Goal: Task Accomplishment & Management: Manage account settings

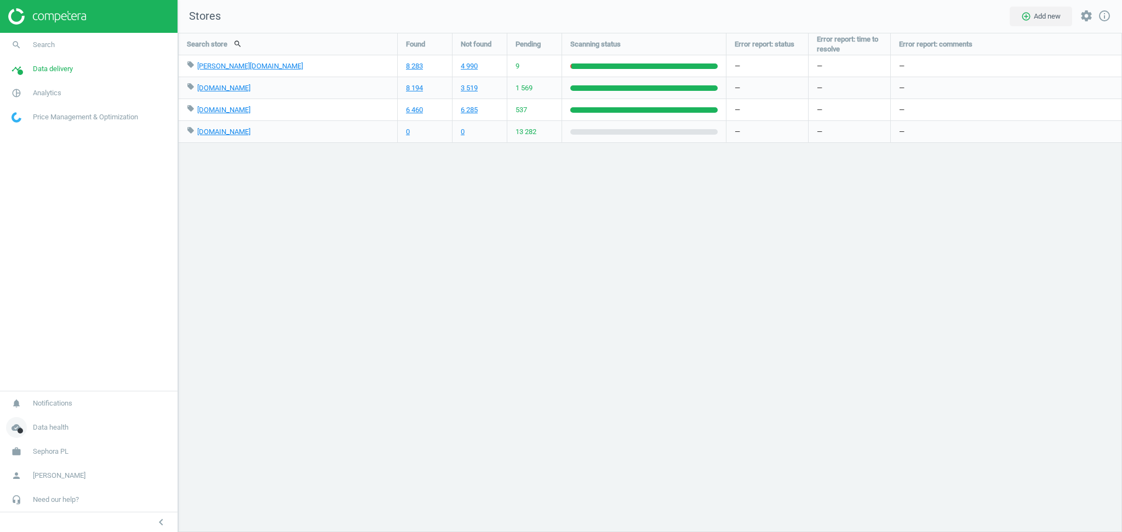
scroll to position [522, 966]
click at [53, 454] on span "Sephora PL" at bounding box center [51, 452] width 36 height 10
click at [50, 417] on span "Switch campaign" at bounding box center [36, 419] width 49 height 9
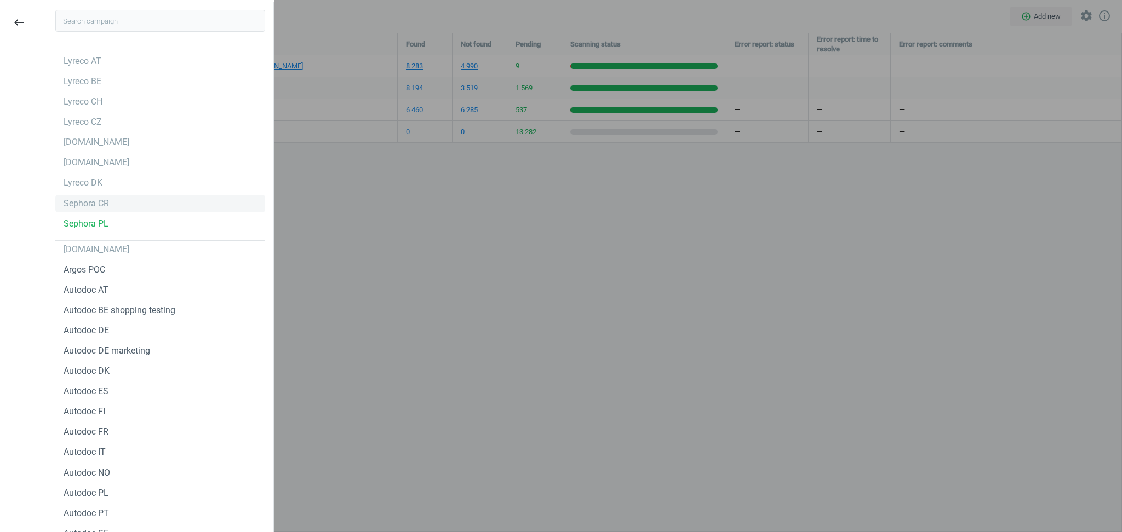
click at [83, 198] on div "Sephora CR" at bounding box center [86, 204] width 45 height 12
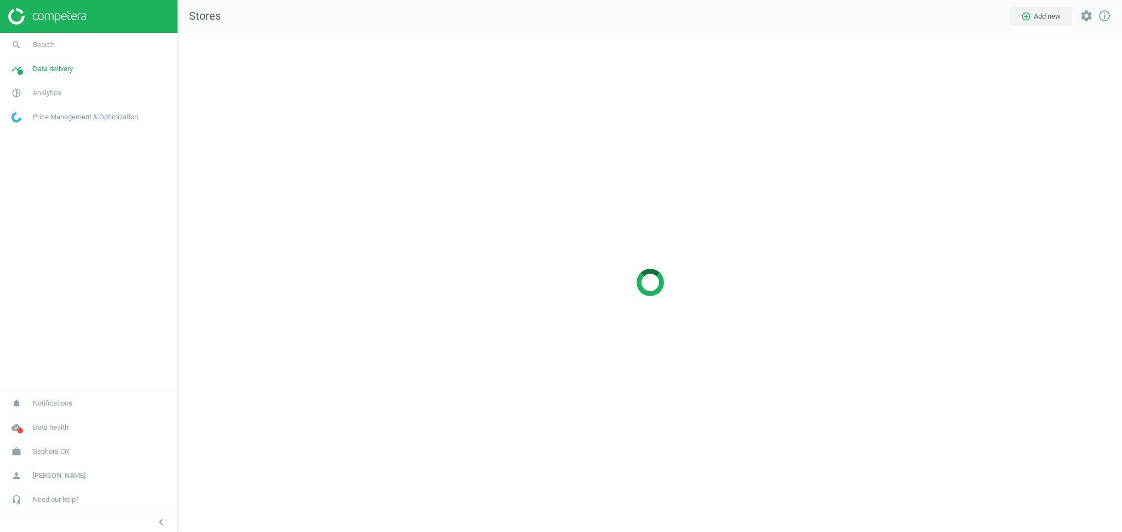
scroll to position [522, 966]
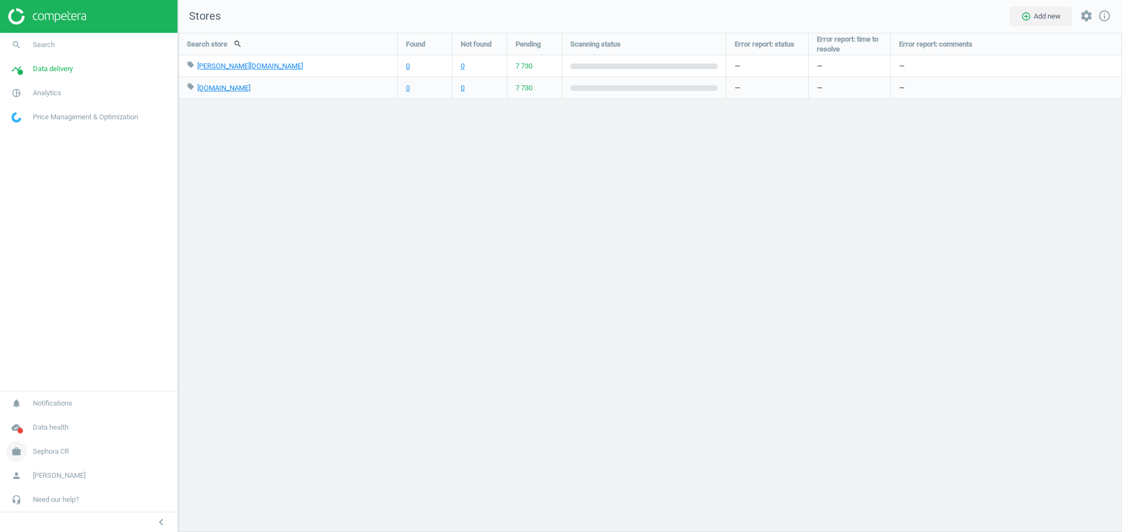
click at [37, 456] on span "Sephora CR" at bounding box center [51, 452] width 36 height 10
click at [37, 419] on span "Switch campaign" at bounding box center [36, 419] width 49 height 9
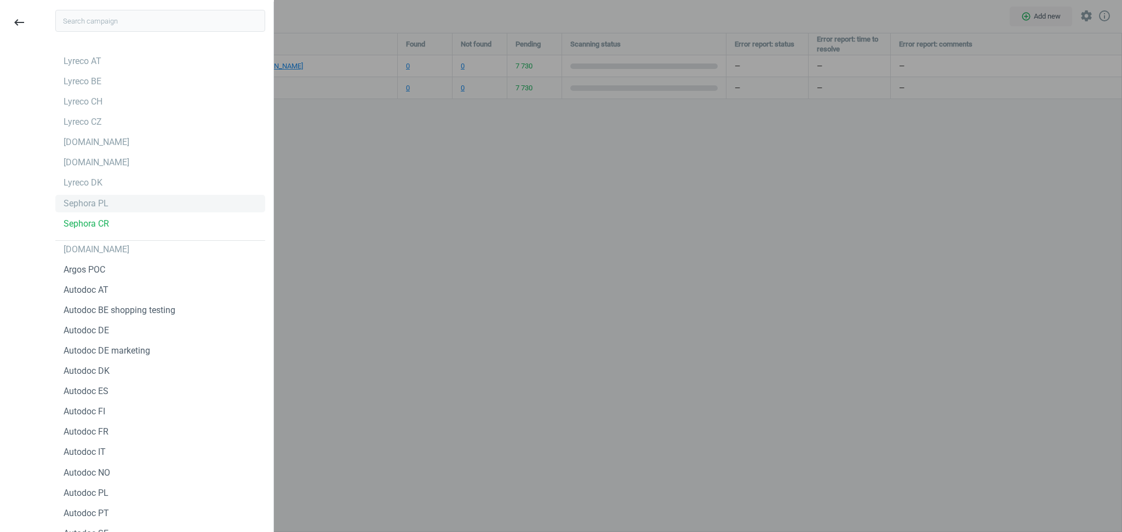
click at [89, 203] on div "Sephora PL" at bounding box center [86, 204] width 45 height 12
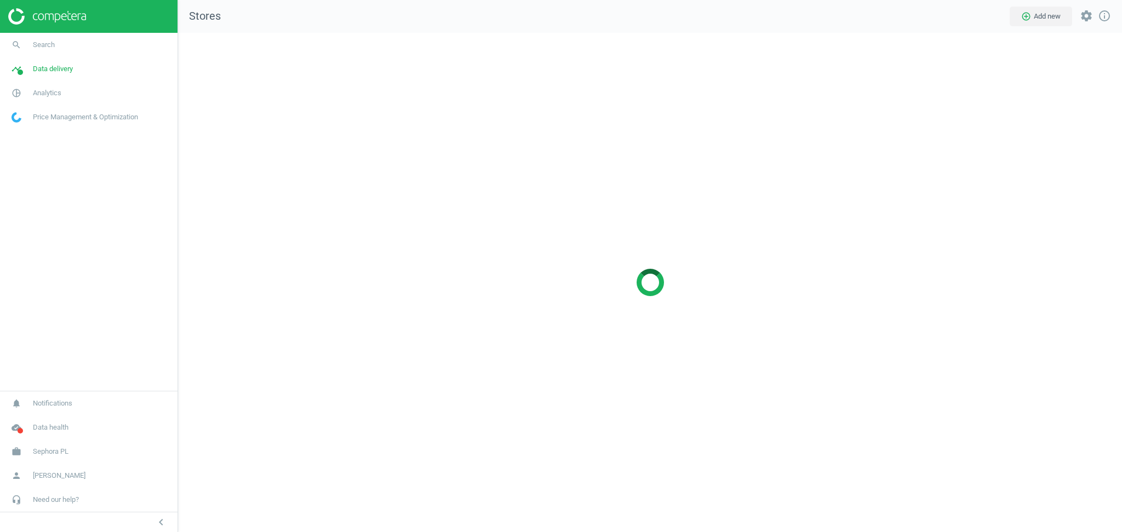
scroll to position [522, 966]
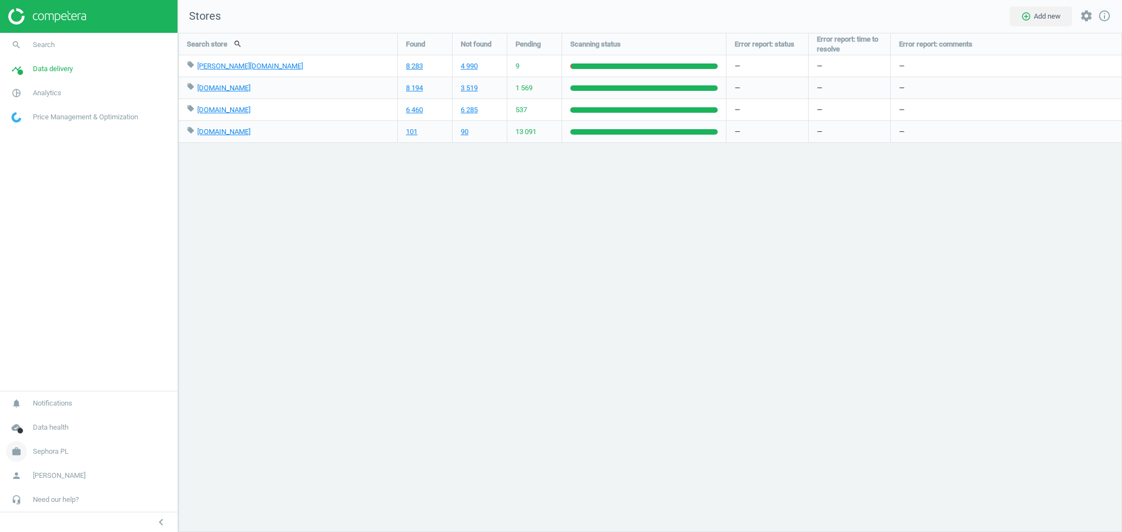
click at [48, 454] on span "Sephora PL" at bounding box center [51, 452] width 36 height 10
click at [44, 421] on span "Switch campaign" at bounding box center [36, 419] width 49 height 9
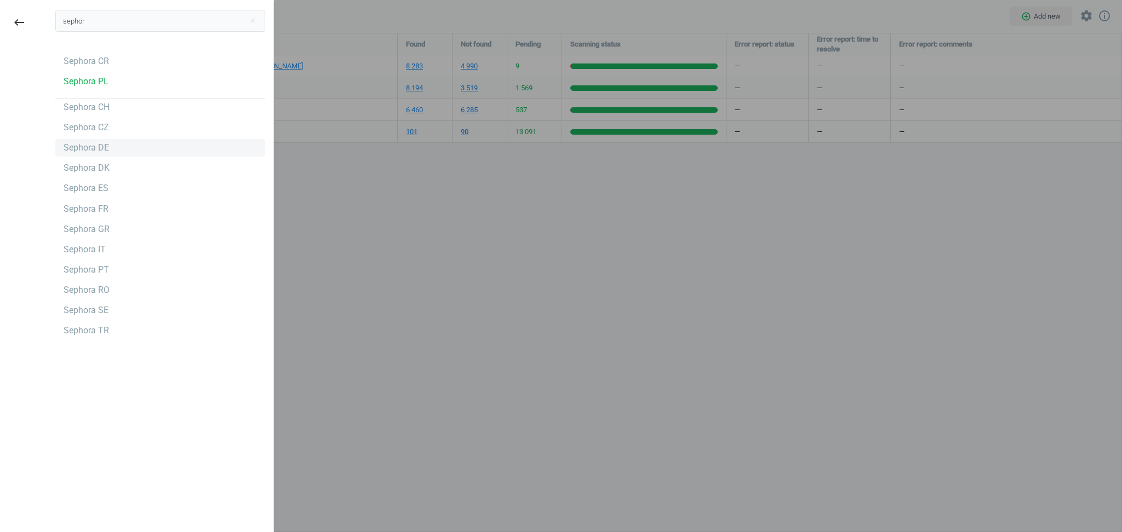
type input "sephor"
click at [76, 153] on div "Sephora DE" at bounding box center [86, 148] width 45 height 12
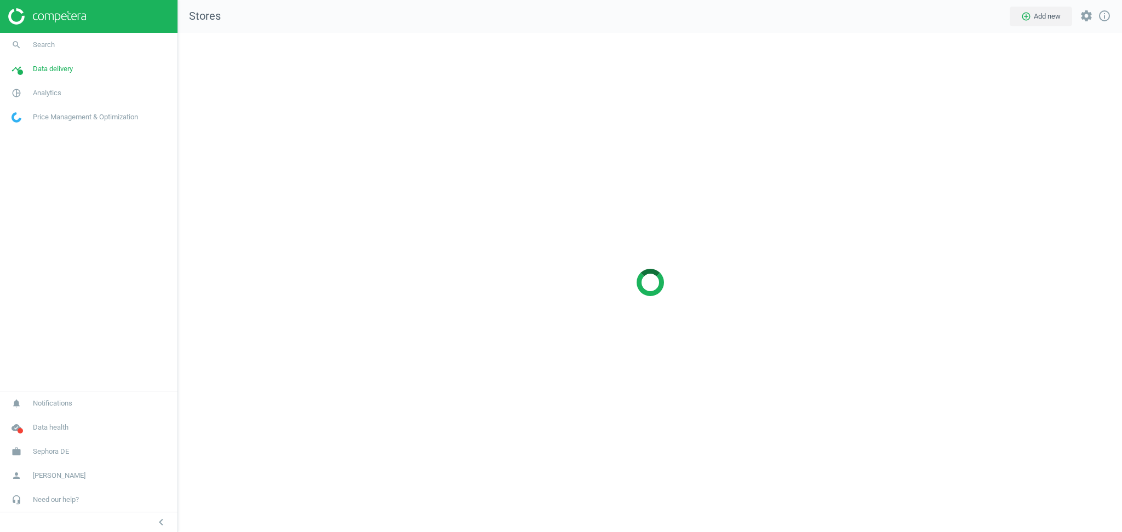
scroll to position [522, 966]
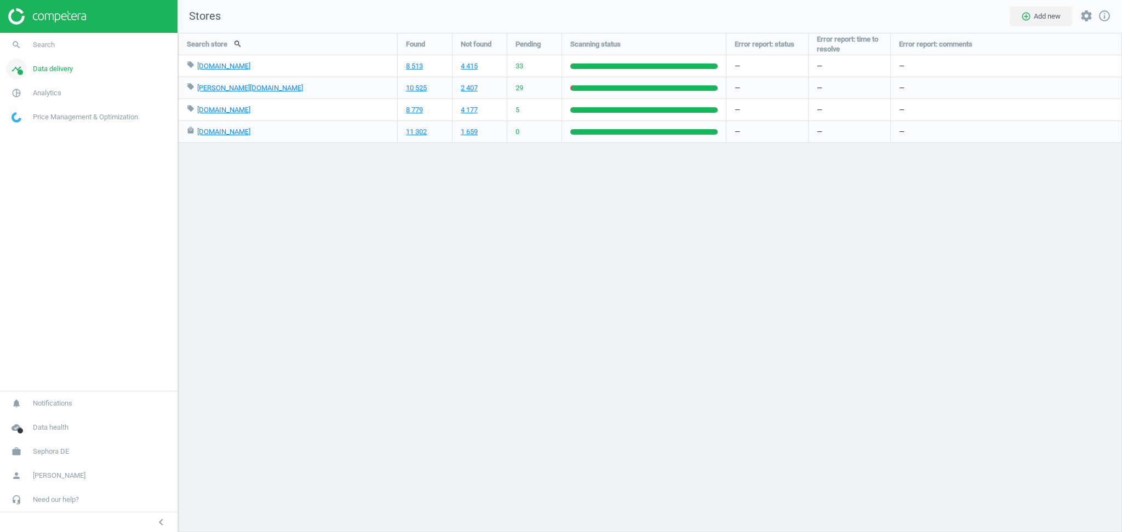
click at [47, 67] on span "Data delivery" at bounding box center [53, 69] width 40 height 10
click at [32, 143] on span "Rematching" at bounding box center [28, 141] width 33 height 9
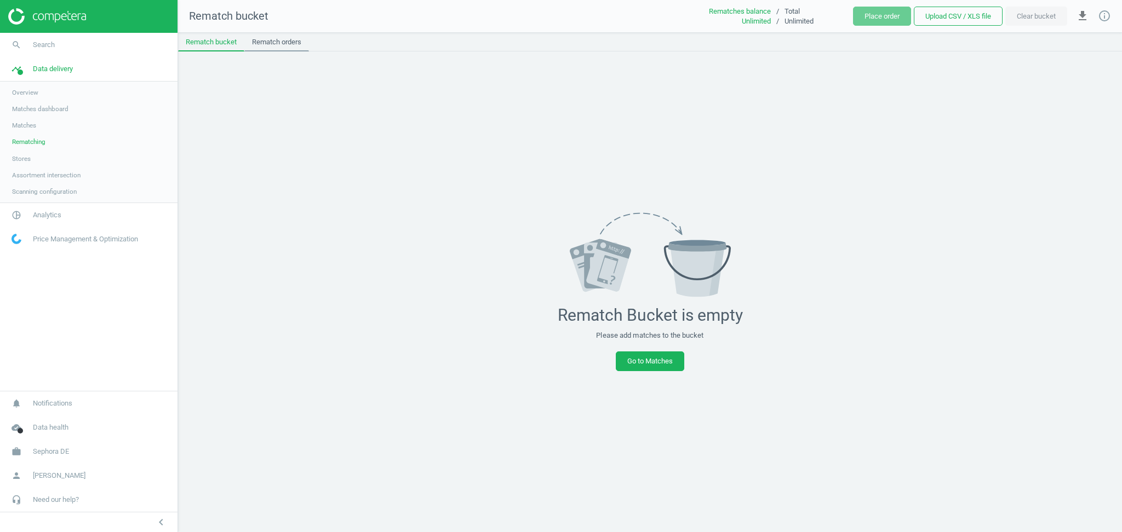
click at [287, 38] on link "Rematch orders" at bounding box center [276, 42] width 65 height 19
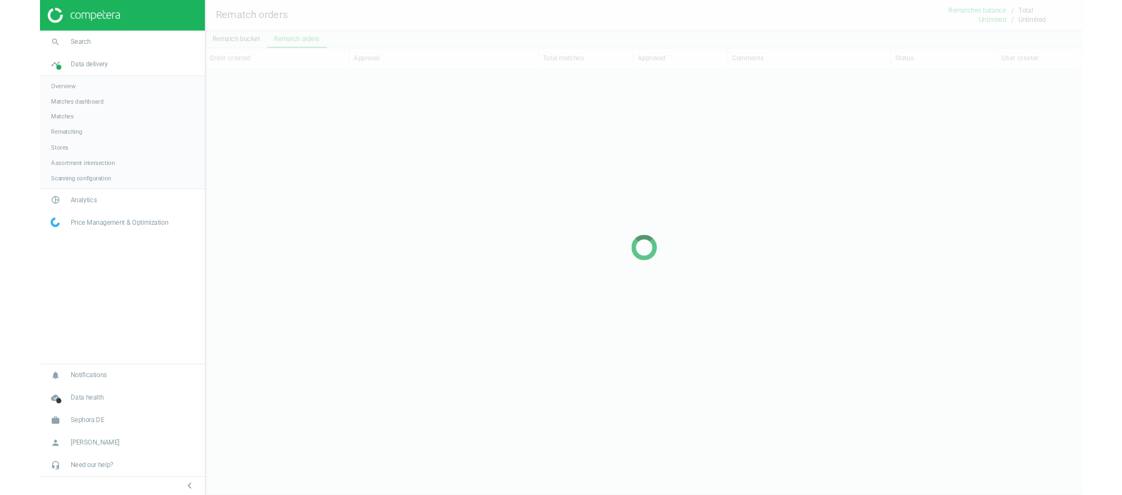
scroll to position [12, 12]
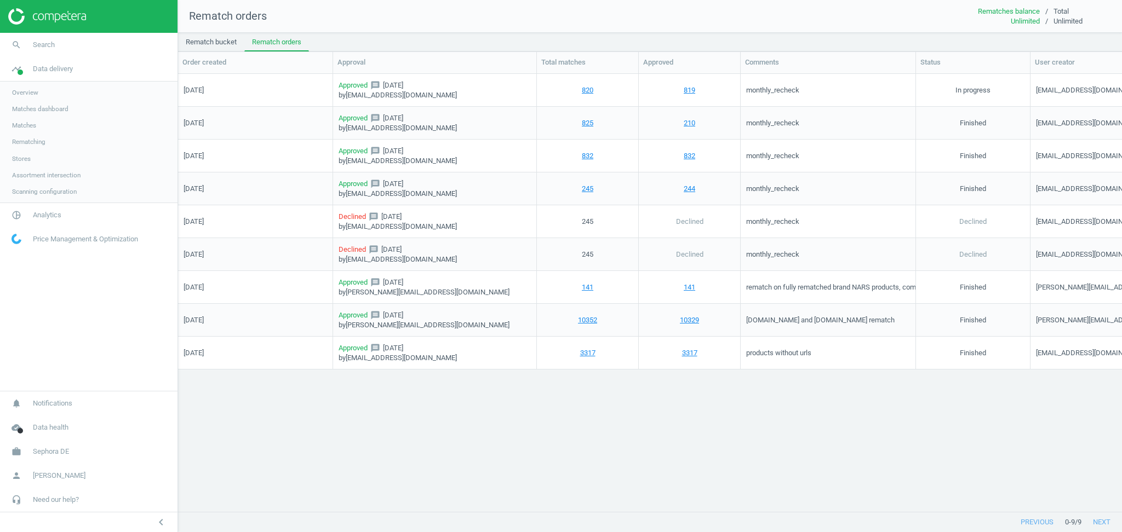
click at [459, 467] on div "01/09/2025 Approved message 01/09/2025 by clientscripts@competera.net 820 819 m…" at bounding box center [650, 287] width 944 height 427
click at [348, 442] on div "01/09/2025 Approved message 01/09/2025 by clientscripts@competera.net 820 819 m…" at bounding box center [650, 287] width 944 height 427
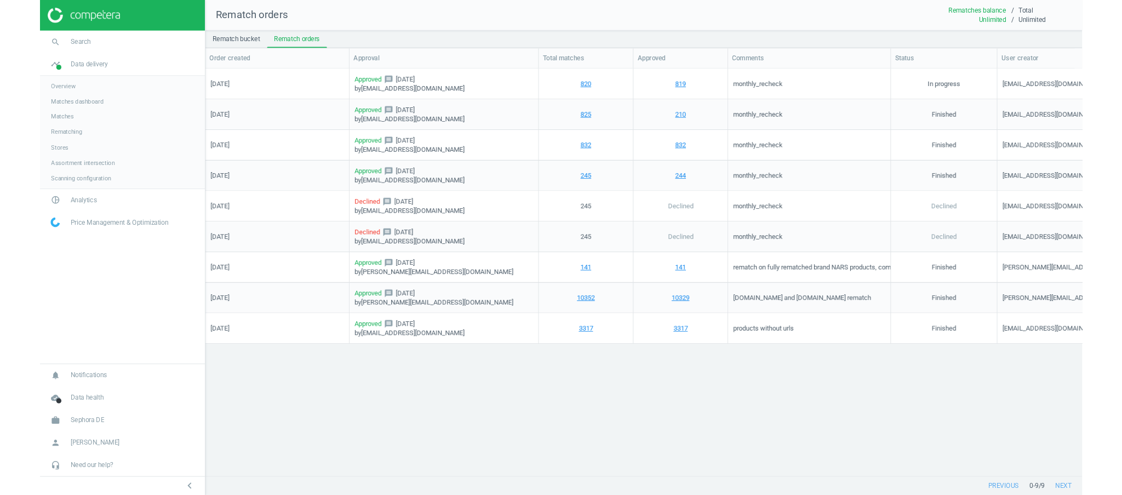
scroll to position [12, 12]
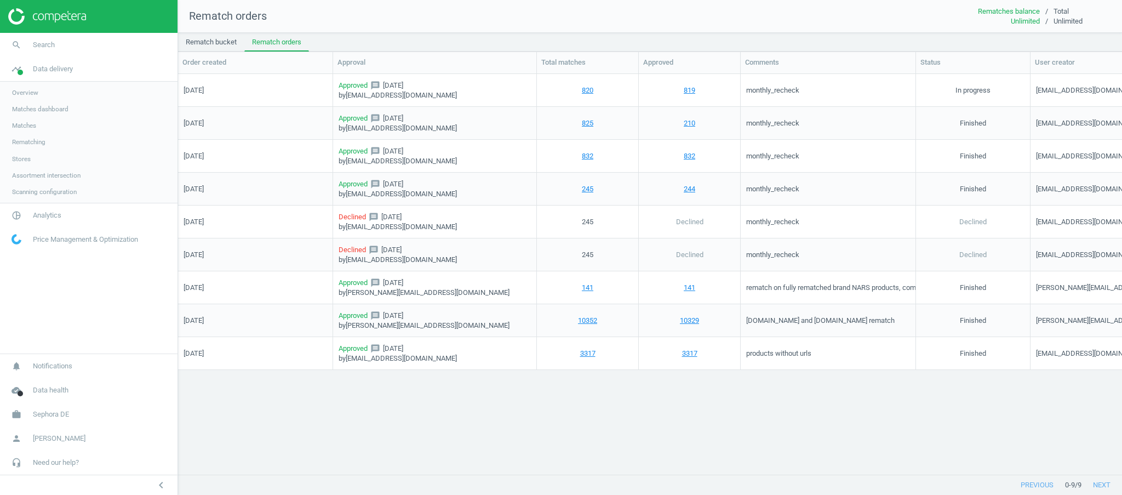
click at [35, 142] on span "Rematching" at bounding box center [28, 141] width 33 height 9
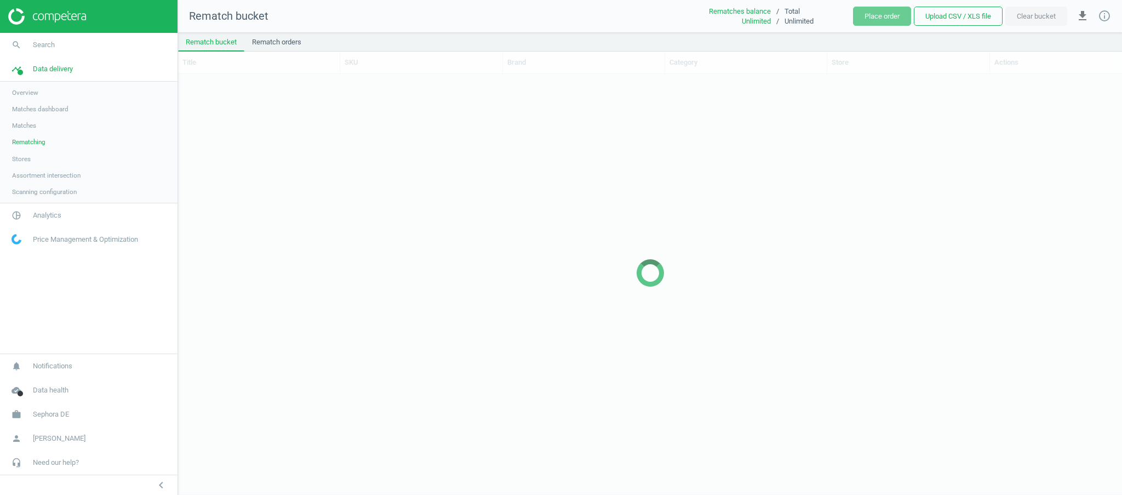
scroll to position [398, 933]
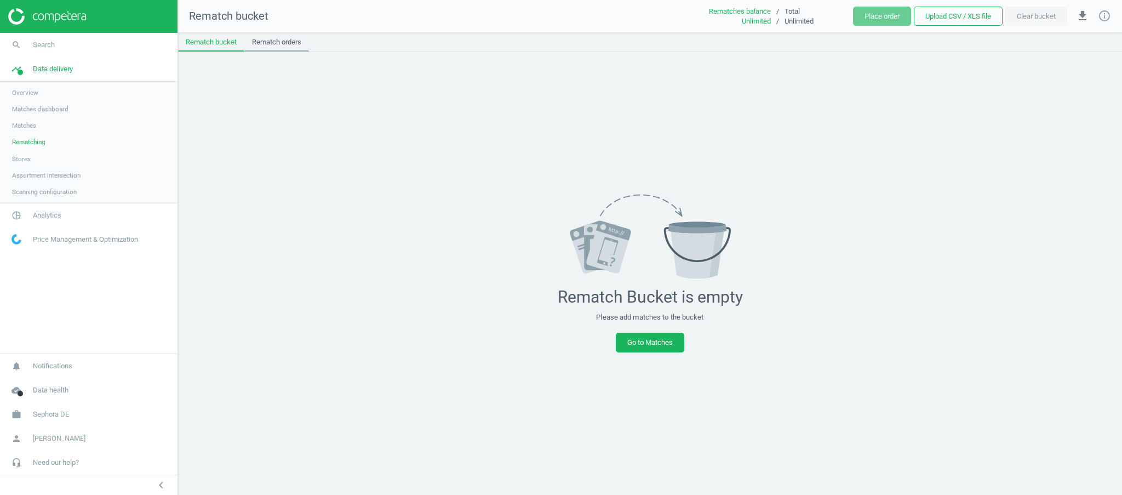
click at [279, 43] on link "Rematch orders" at bounding box center [276, 42] width 65 height 19
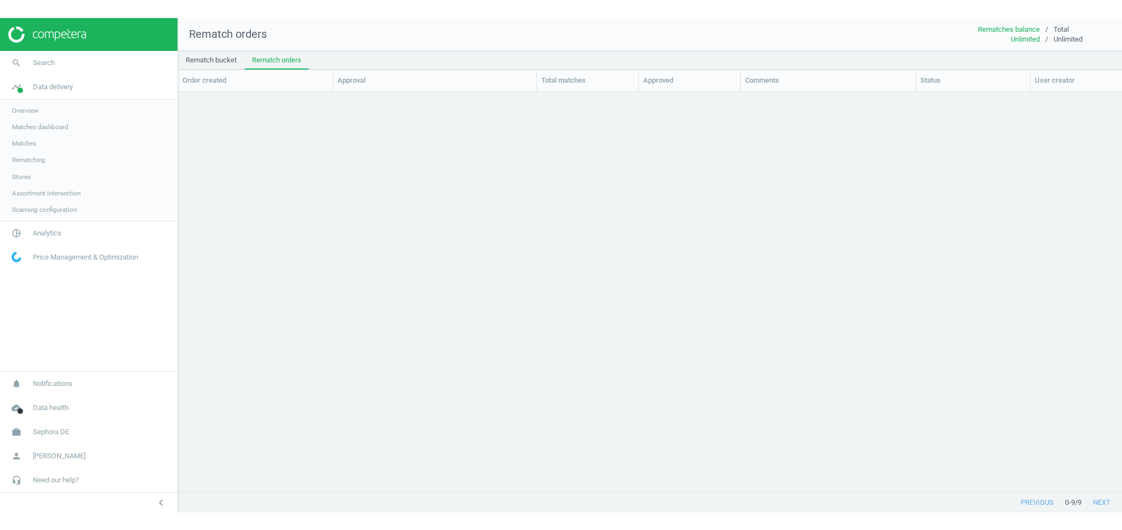
scroll to position [379, 933]
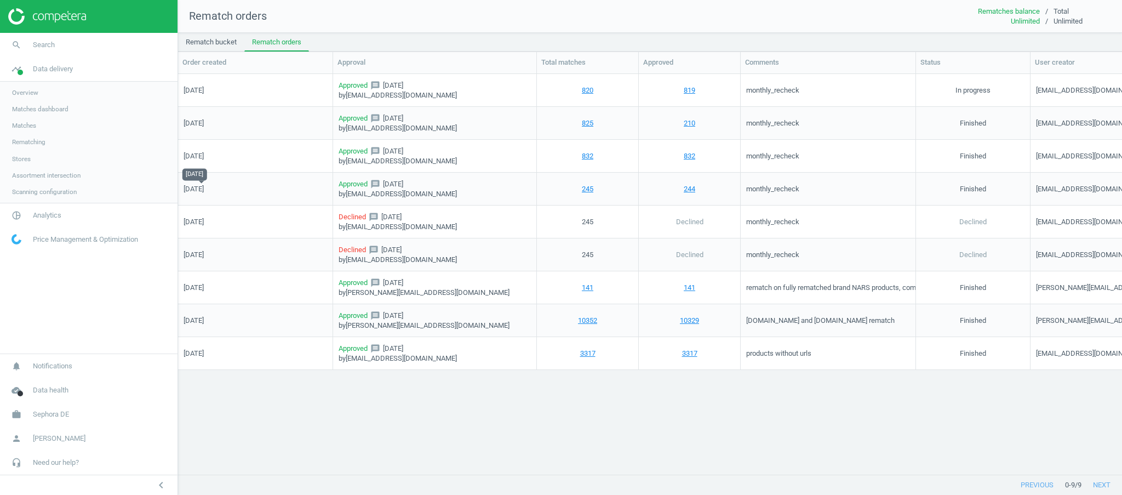
drag, startPoint x: 225, startPoint y: 186, endPoint x: 184, endPoint y: 188, distance: 40.6
click at [184, 188] on div "24/06/2025" at bounding box center [256, 189] width 144 height 30
drag, startPoint x: 227, startPoint y: 157, endPoint x: 187, endPoint y: 153, distance: 40.1
click at [187, 153] on div "01/07/2025" at bounding box center [256, 156] width 144 height 30
drag, startPoint x: 226, startPoint y: 118, endPoint x: 194, endPoint y: 121, distance: 31.8
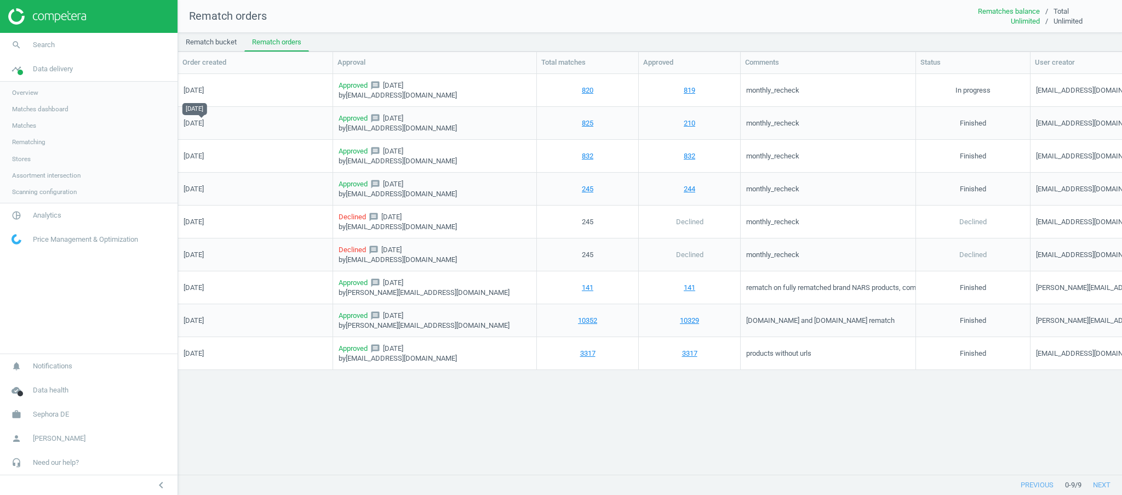
click at [194, 121] on div "01/08/2025" at bounding box center [256, 123] width 144 height 30
drag, startPoint x: 219, startPoint y: 89, endPoint x: 202, endPoint y: 84, distance: 18.1
click at [202, 85] on div "01/09/2025" at bounding box center [194, 90] width 20 height 10
click at [297, 416] on div "01/09/2025 Approved message 01/09/2025 by clientscripts@competera.net 820 819 m…" at bounding box center [650, 268] width 944 height 389
drag, startPoint x: 225, startPoint y: 124, endPoint x: 200, endPoint y: 122, distance: 24.2
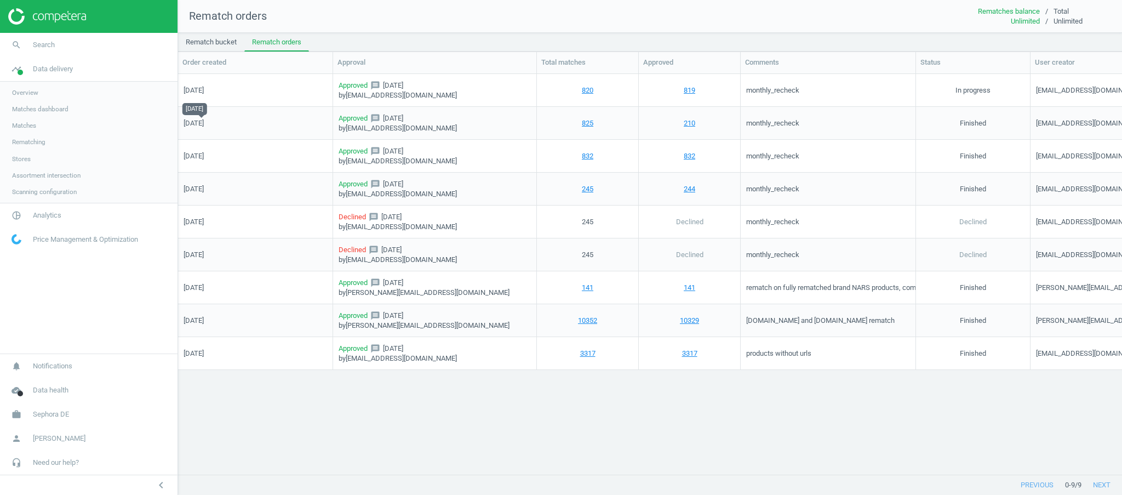
click at [200, 122] on div "01/08/2025" at bounding box center [256, 123] width 144 height 30
drag, startPoint x: 229, startPoint y: 87, endPoint x: 184, endPoint y: 92, distance: 45.2
click at [184, 92] on div "01/09/2025" at bounding box center [256, 90] width 144 height 30
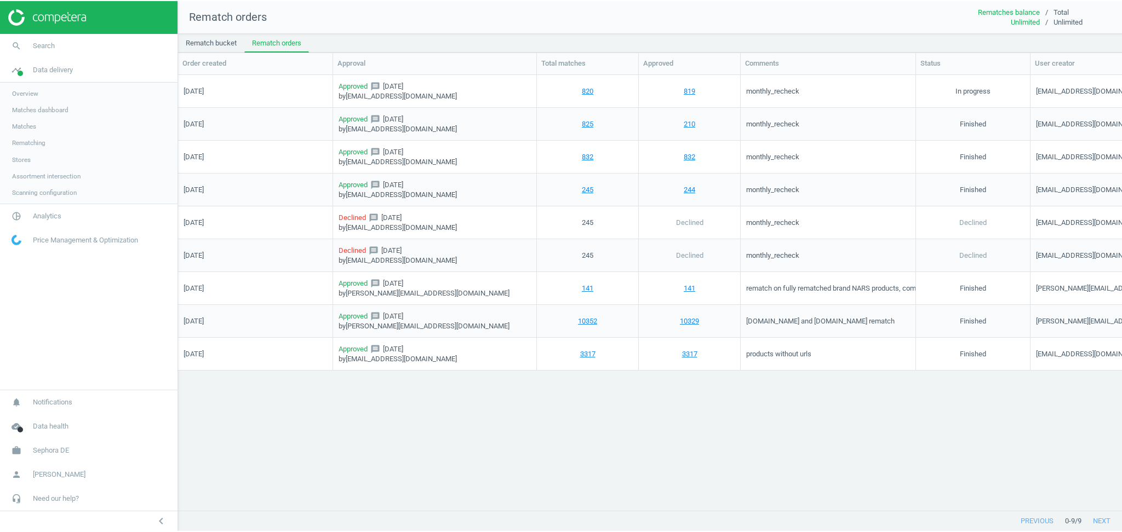
scroll to position [416, 933]
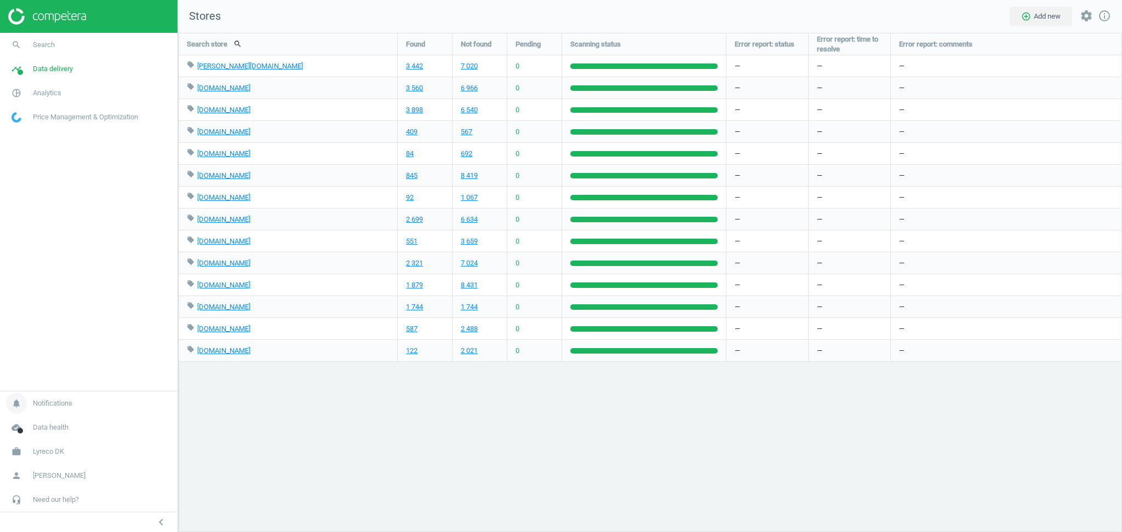
scroll to position [522, 966]
click at [54, 451] on span "Lyreco DK" at bounding box center [48, 452] width 31 height 10
click at [49, 414] on link "Switch campaign" at bounding box center [88, 419] width 177 height 16
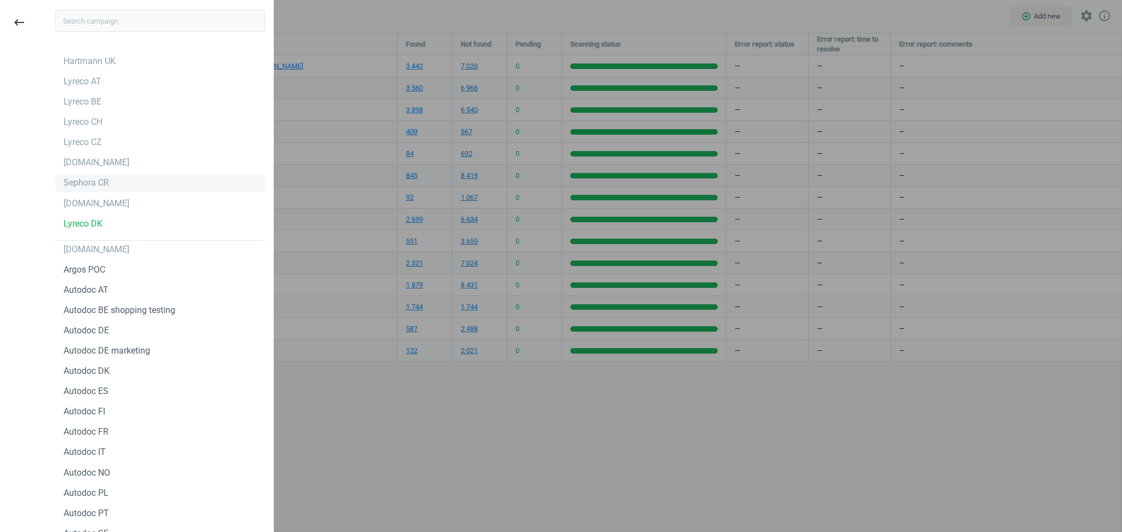
click at [79, 182] on div "Sephora CR" at bounding box center [86, 183] width 45 height 12
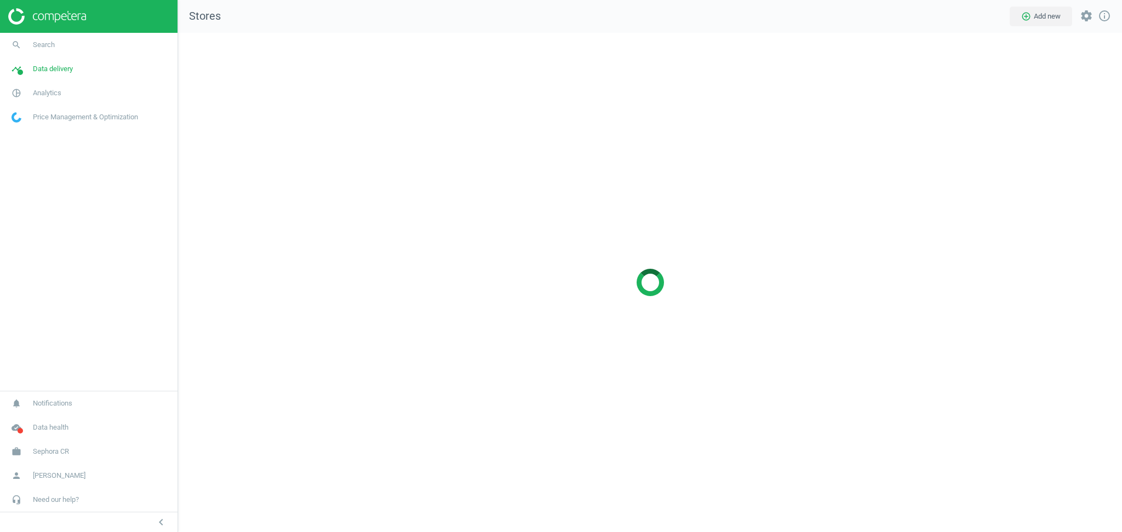
scroll to position [522, 966]
